Goal: Task Accomplishment & Management: Complete application form

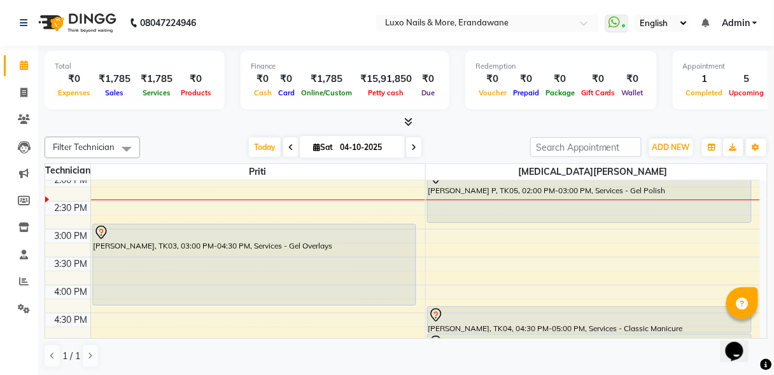
scroll to position [501, 0]
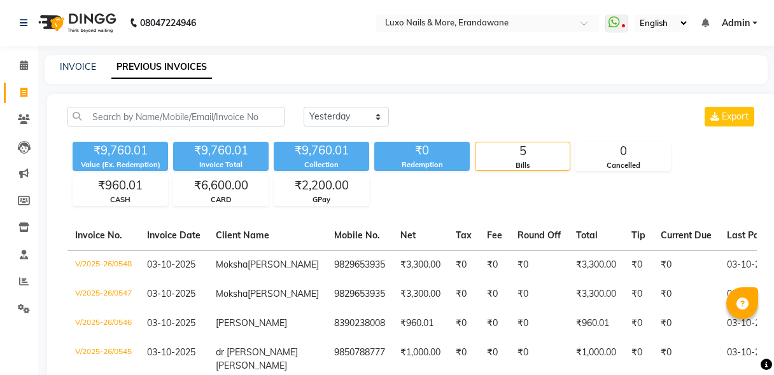
select select "yesterday"
click at [15, 64] on span at bounding box center [24, 66] width 22 height 15
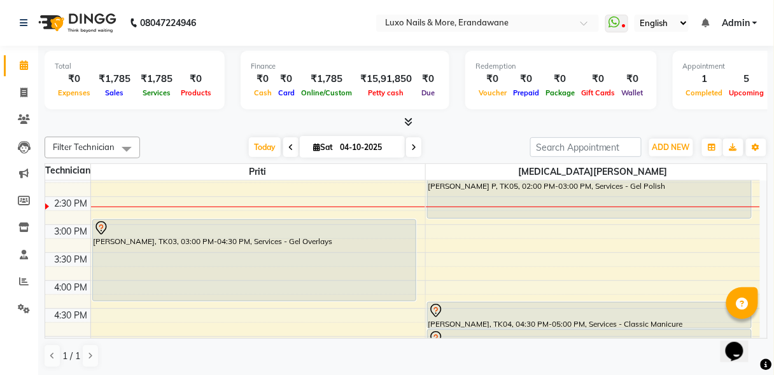
scroll to position [265, 0]
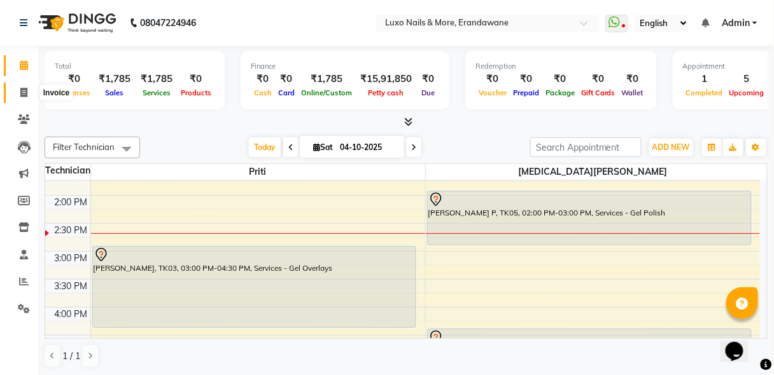
click at [25, 92] on icon at bounding box center [23, 93] width 7 height 10
select select "service"
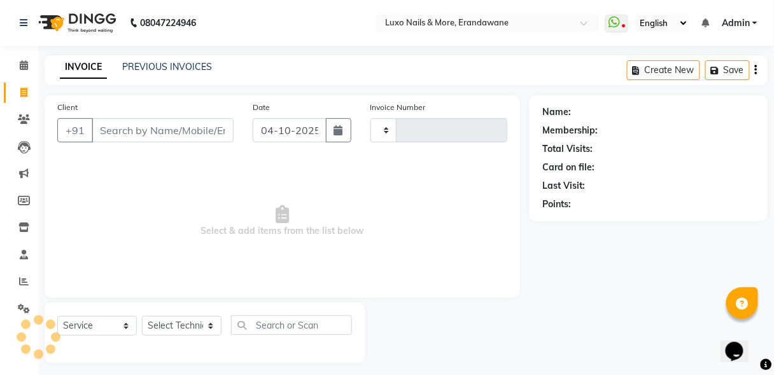
type input "0550"
select select "917"
click at [150, 134] on input "Client" at bounding box center [163, 130] width 142 height 24
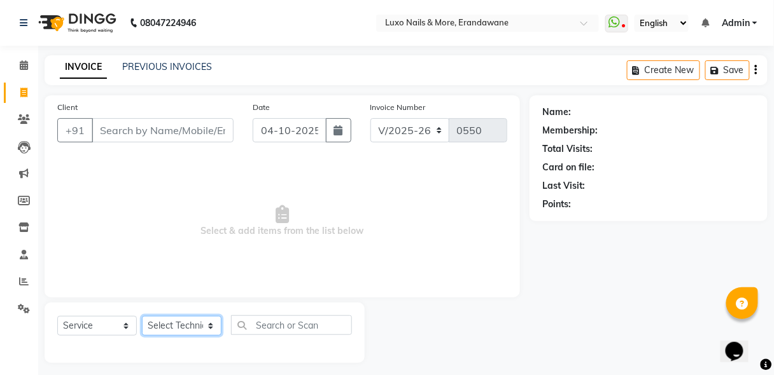
click at [177, 321] on select "Select Technician [MEDICAL_DATA][PERSON_NAME]" at bounding box center [182, 326] width 80 height 20
select select "39757"
click at [142, 316] on select "Select Technician [MEDICAL_DATA][PERSON_NAME]" at bounding box center [182, 326] width 80 height 20
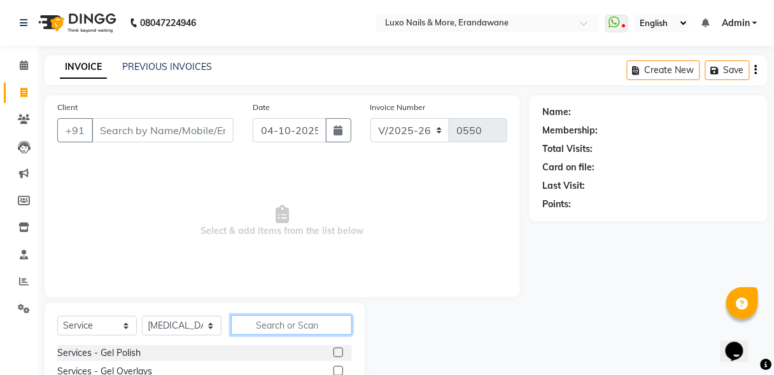
click at [284, 323] on input "text" at bounding box center [291, 326] width 121 height 20
type input "mani"
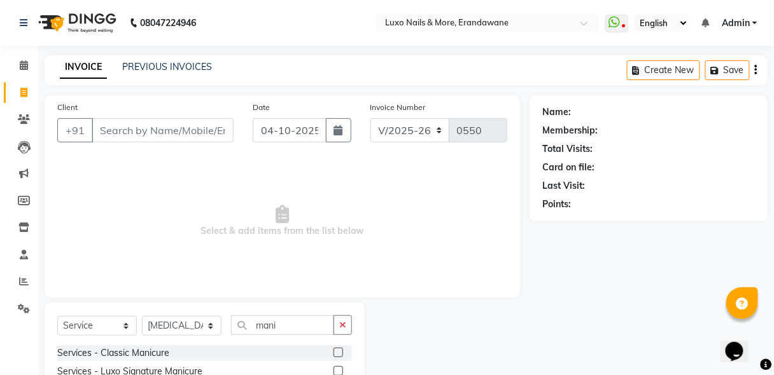
click at [344, 351] on div at bounding box center [342, 353] width 18 height 16
click at [338, 352] on label at bounding box center [338, 353] width 10 height 10
click at [338, 352] on input "checkbox" at bounding box center [337, 353] width 8 height 8
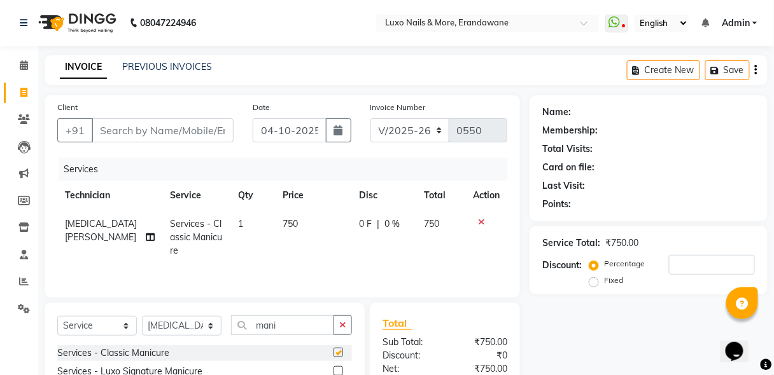
checkbox input "false"
click at [300, 317] on input "mani" at bounding box center [282, 326] width 103 height 20
type input "pedi"
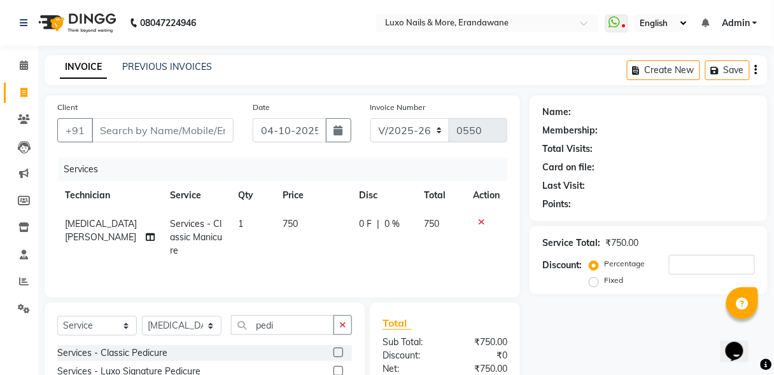
click at [337, 353] on label at bounding box center [338, 353] width 10 height 10
click at [337, 353] on input "checkbox" at bounding box center [337, 353] width 8 height 8
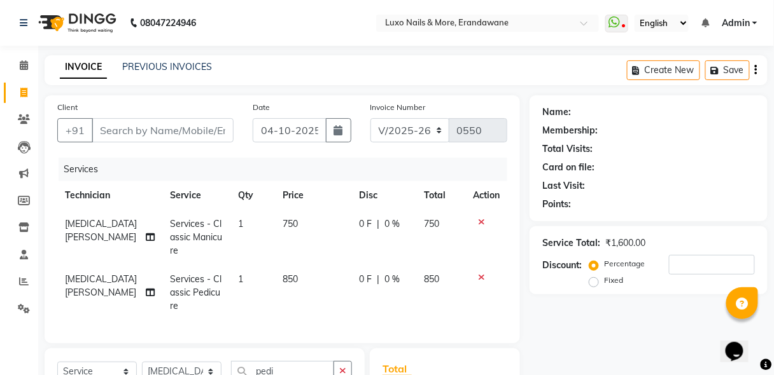
checkbox input "false"
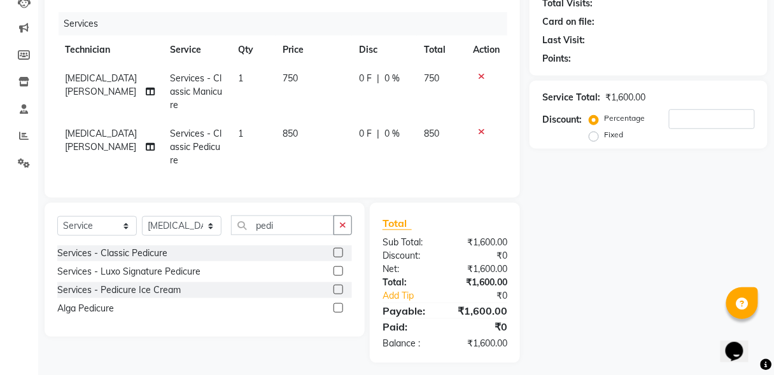
scroll to position [156, 0]
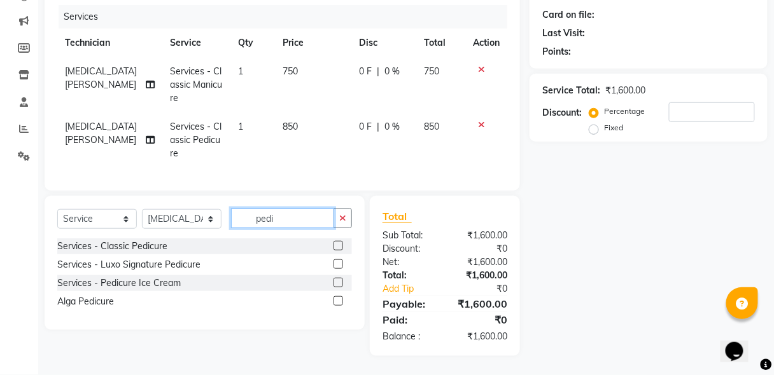
click at [295, 228] on input "pedi" at bounding box center [282, 219] width 103 height 20
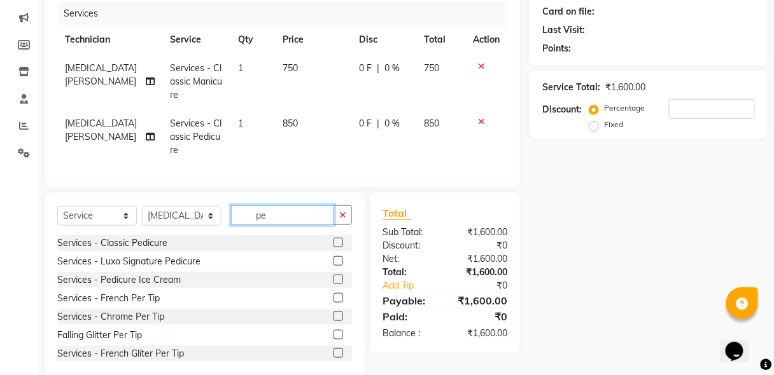
type input "p"
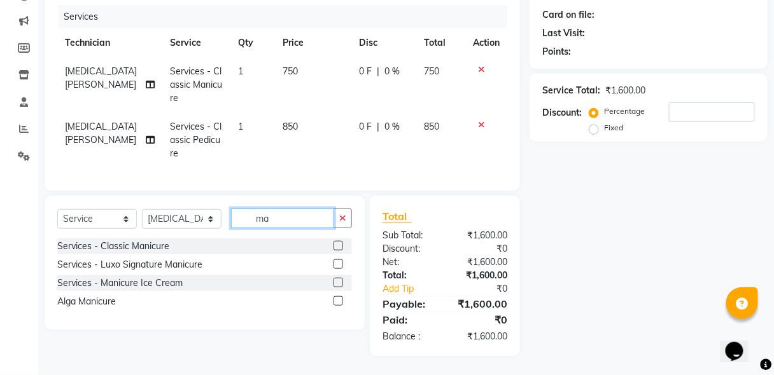
type input "m"
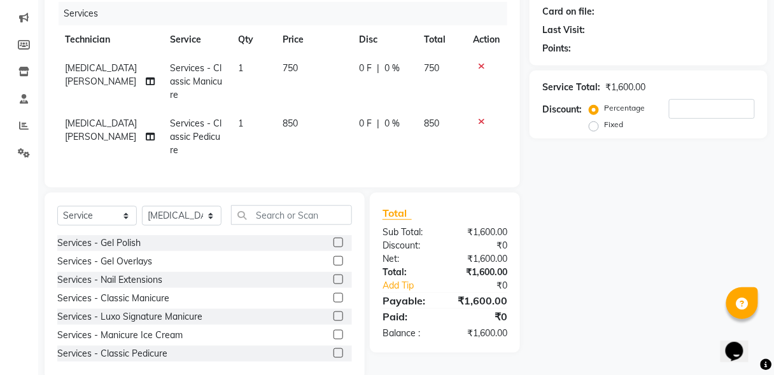
click at [481, 62] on icon at bounding box center [481, 66] width 7 height 9
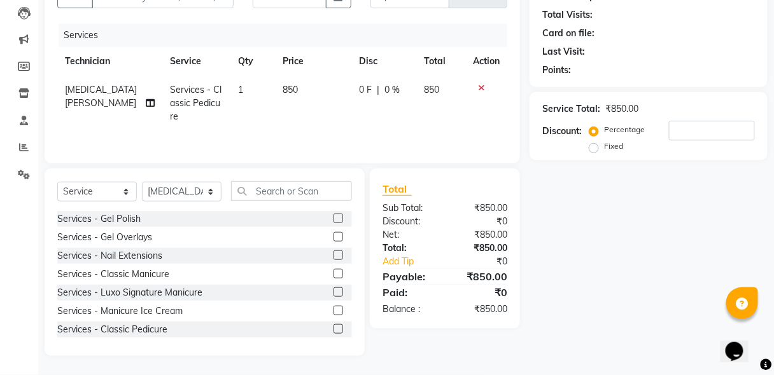
scroll to position [133, 0]
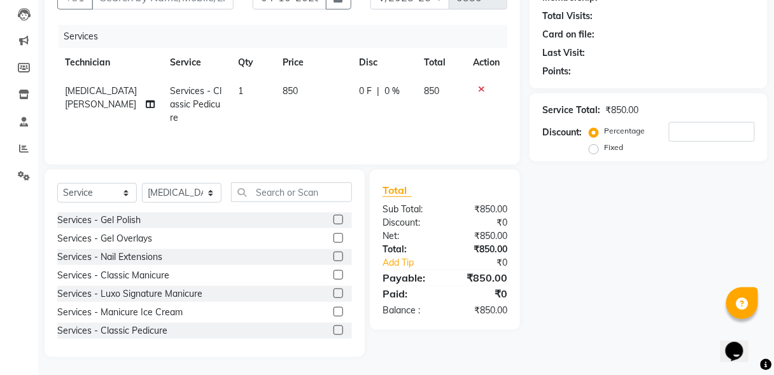
click at [482, 90] on icon at bounding box center [481, 89] width 7 height 9
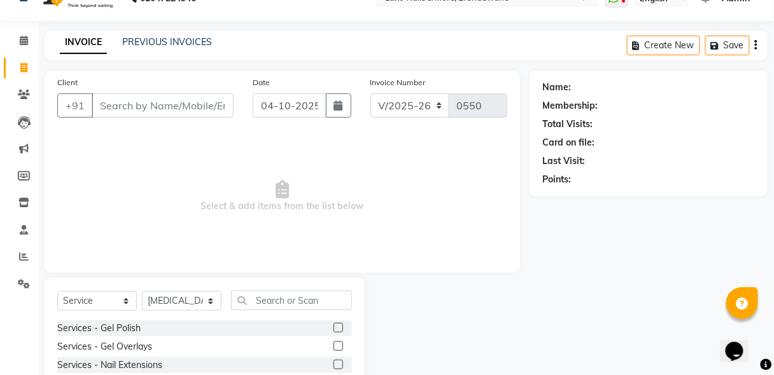
scroll to position [69, 0]
